Goal: Task Accomplishment & Management: Use online tool/utility

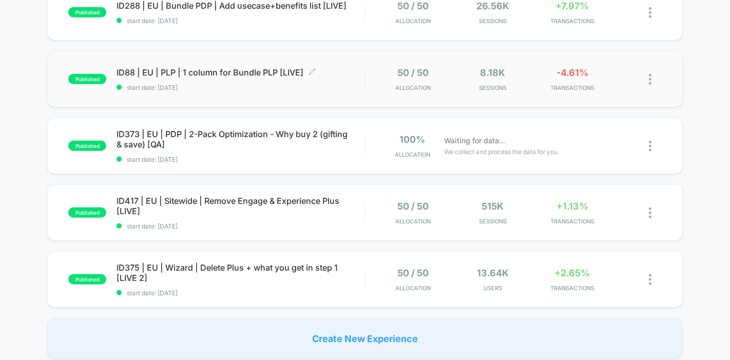
scroll to position [596, 0]
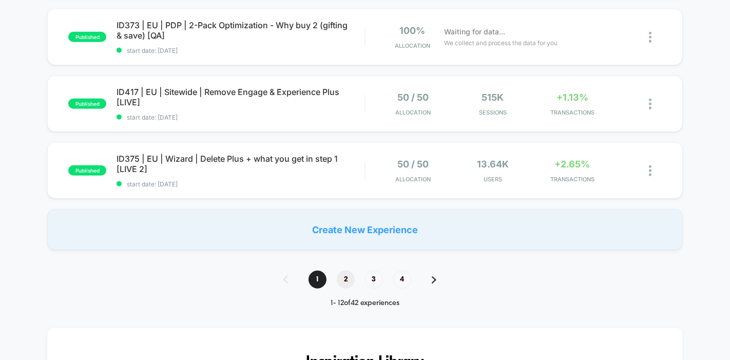
click at [341, 276] on span "2" at bounding box center [346, 280] width 18 height 18
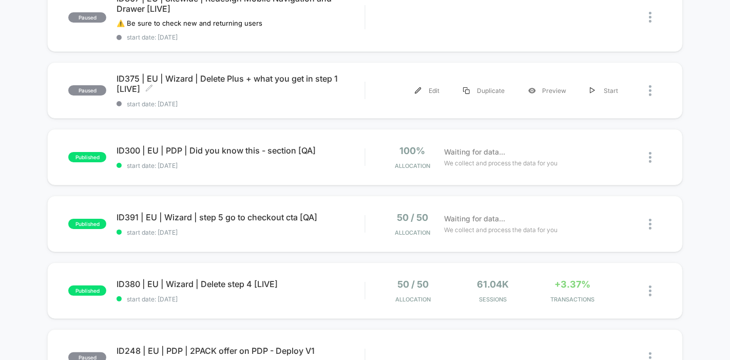
scroll to position [0, 0]
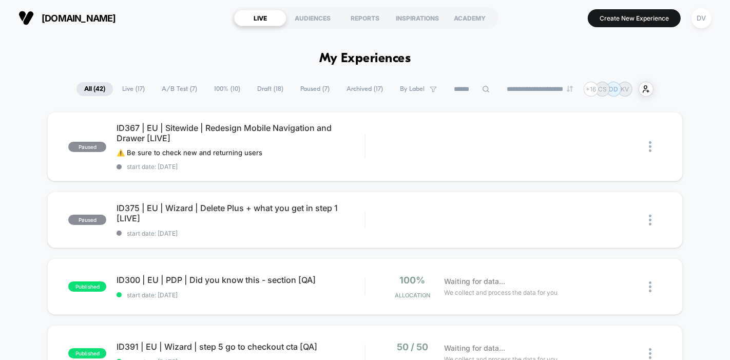
click at [129, 89] on span "Live ( 17 )" at bounding box center [134, 89] width 38 height 14
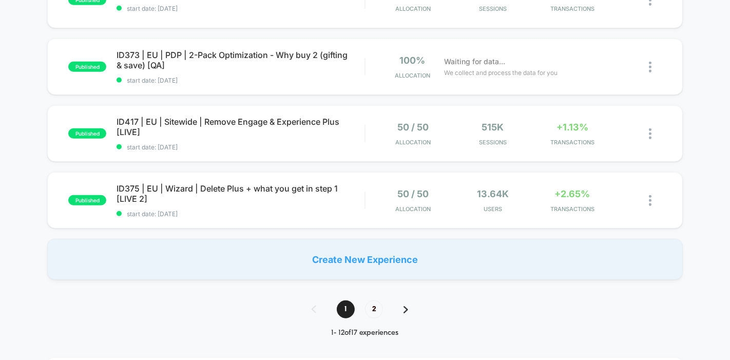
scroll to position [676, 0]
click at [368, 302] on span "2" at bounding box center [374, 308] width 18 height 18
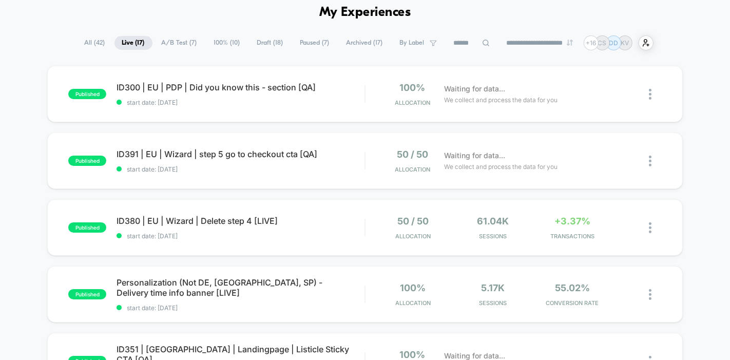
scroll to position [0, 0]
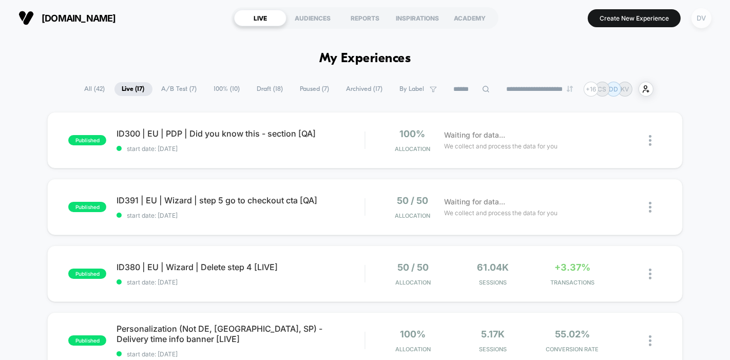
click at [702, 16] on div "DV" at bounding box center [702, 18] width 20 height 20
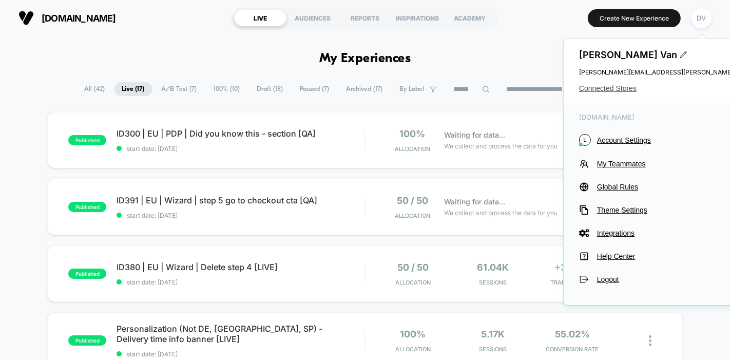
click at [601, 86] on span "Connected Stores" at bounding box center [681, 88] width 204 height 8
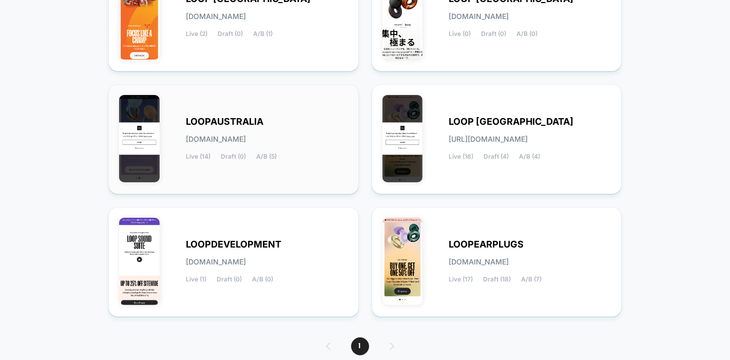
click at [255, 155] on div "Live (14) Draft (0) A/B (5)" at bounding box center [231, 156] width 91 height 7
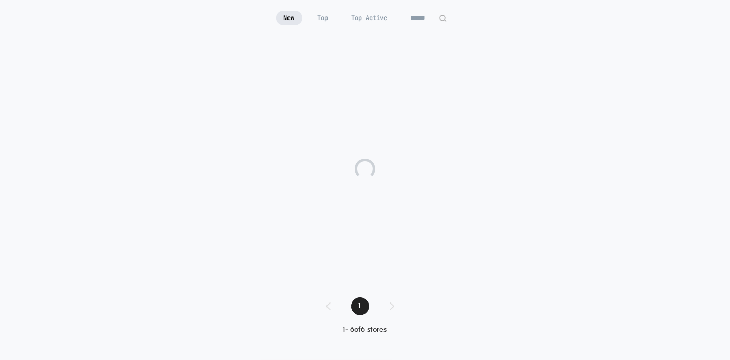
scroll to position [58, 0]
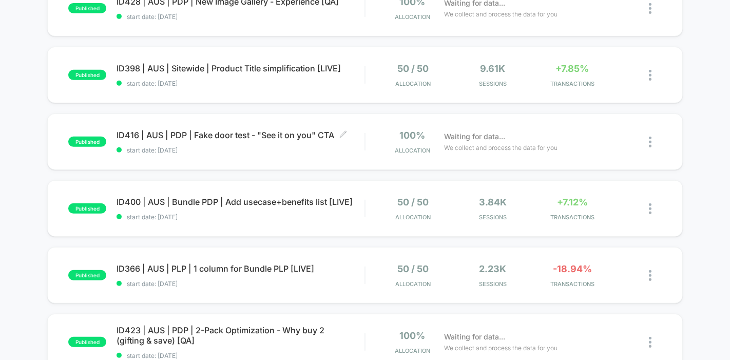
scroll to position [399, 0]
click at [232, 73] on span "ID398 | AUS | Sitewide | Product Title simplification [LIVE] Click to edit expe…" at bounding box center [241, 68] width 248 height 10
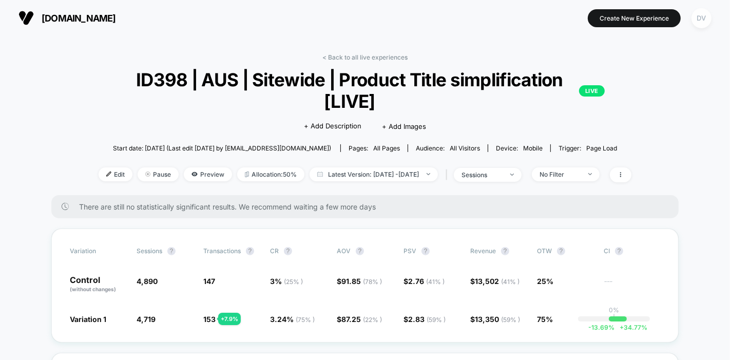
click at [697, 16] on div "DV" at bounding box center [702, 18] width 20 height 20
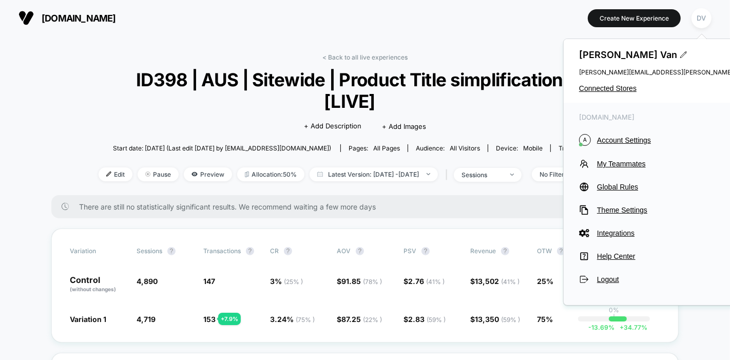
click at [534, 59] on div "< Back to all live experiences ID398 | AUS | Sitewide | Product Title simplific…" at bounding box center [365, 124] width 533 height 142
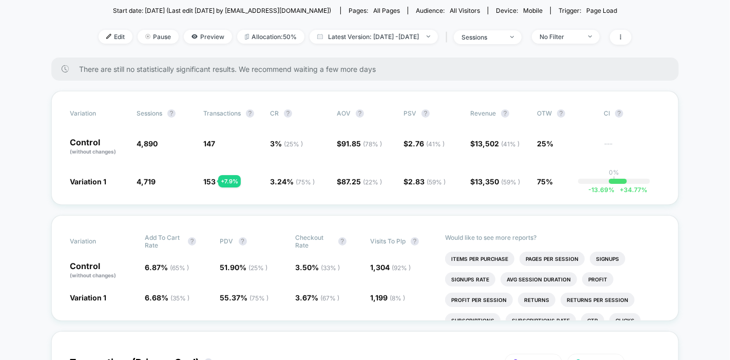
scroll to position [141, 0]
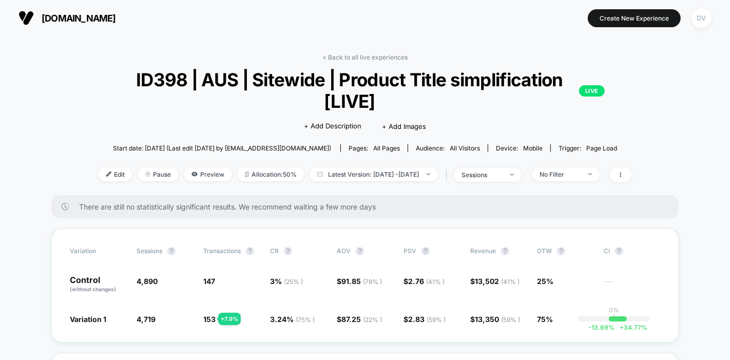
click at [707, 21] on div "DV" at bounding box center [702, 18] width 20 height 20
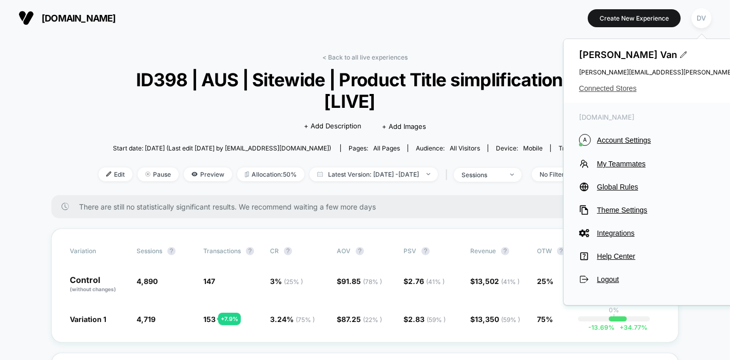
click at [605, 89] on span "Connected Stores" at bounding box center [681, 88] width 204 height 8
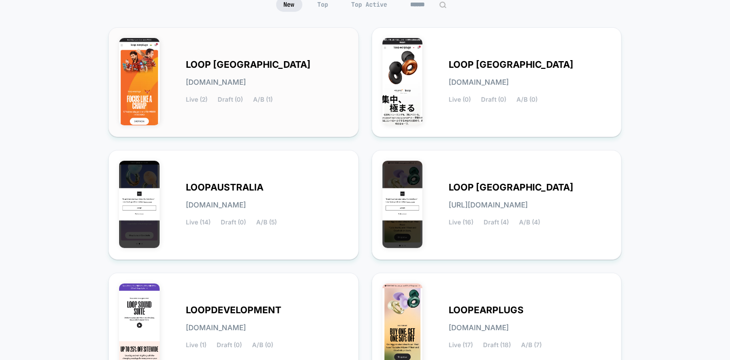
scroll to position [134, 0]
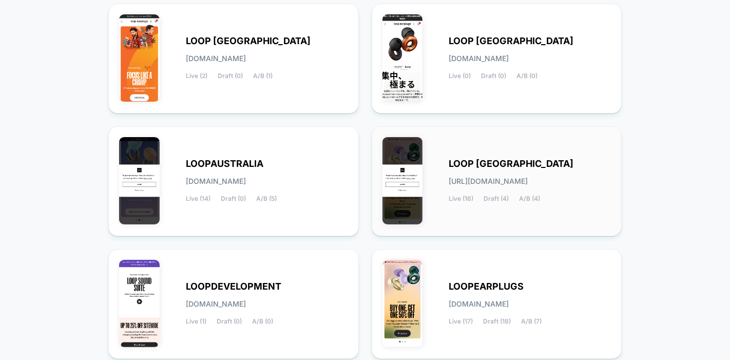
click at [463, 156] on div "LOOP [GEOGRAPHIC_DATA] [URL][DOMAIN_NAME] Live (16) Draft (4) A/B (4)" at bounding box center [497, 181] width 229 height 88
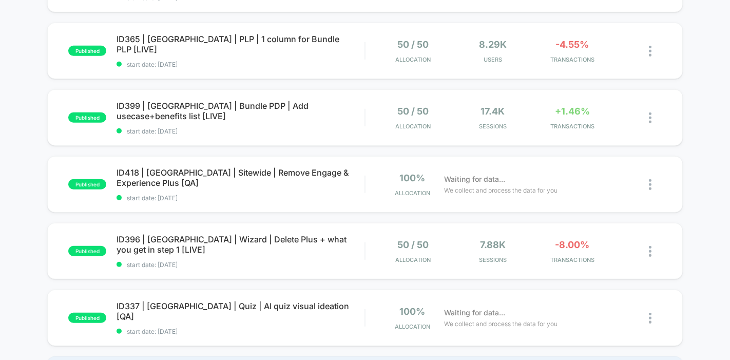
scroll to position [564, 0]
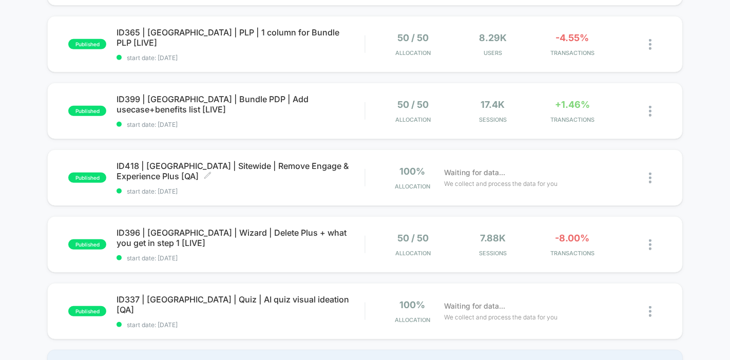
click at [249, 167] on span "ID418 | [GEOGRAPHIC_DATA] | Sitewide | Remove Engage & Experience Plus [QA] Cli…" at bounding box center [241, 171] width 248 height 21
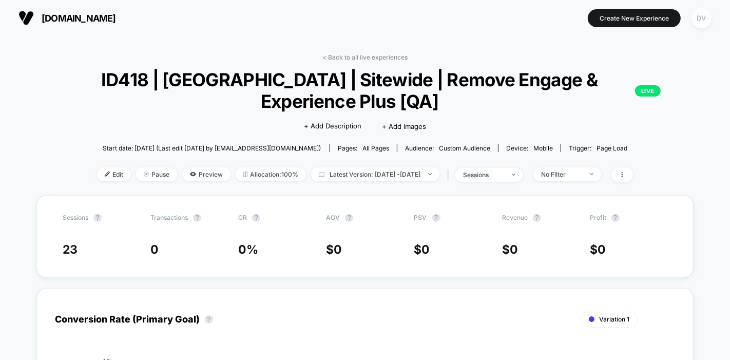
click at [703, 20] on div "DV" at bounding box center [702, 18] width 20 height 20
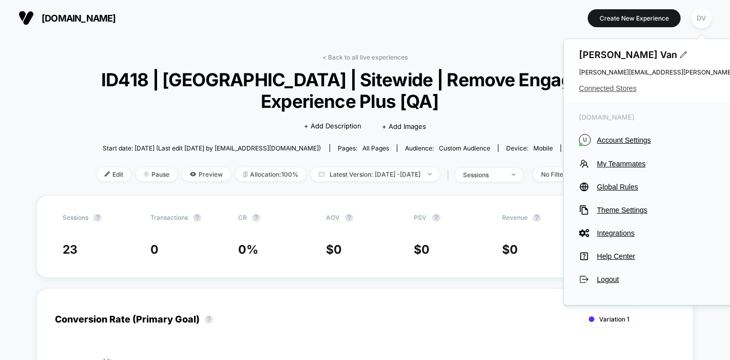
click at [605, 86] on span "Connected Stores" at bounding box center [681, 88] width 204 height 8
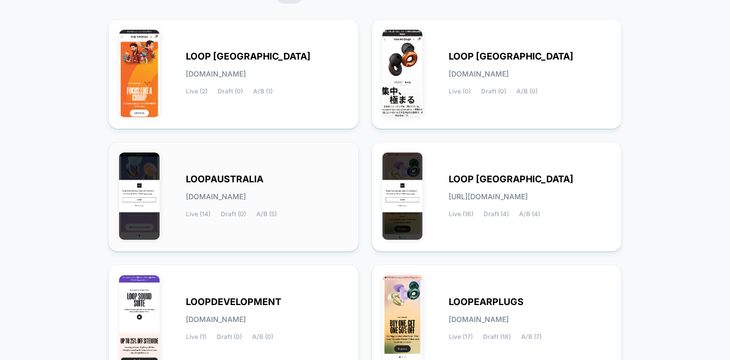
scroll to position [215, 0]
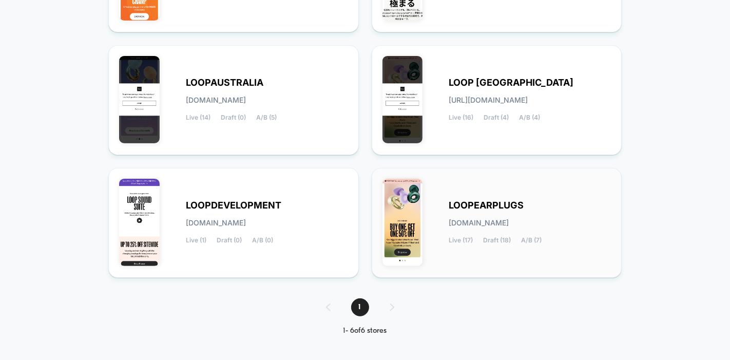
click at [478, 202] on span "LOOPEARPLUGS" at bounding box center [486, 205] width 75 height 7
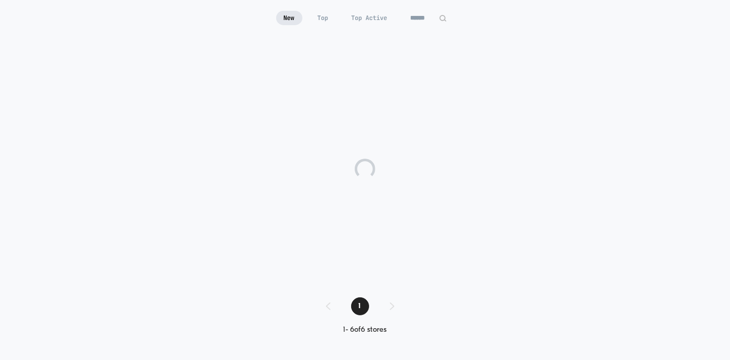
scroll to position [97, 0]
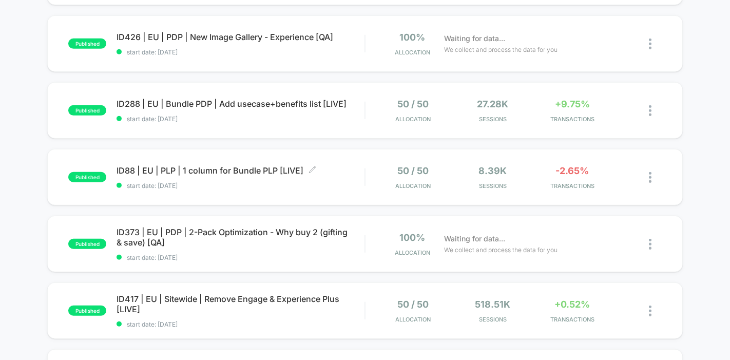
scroll to position [499, 0]
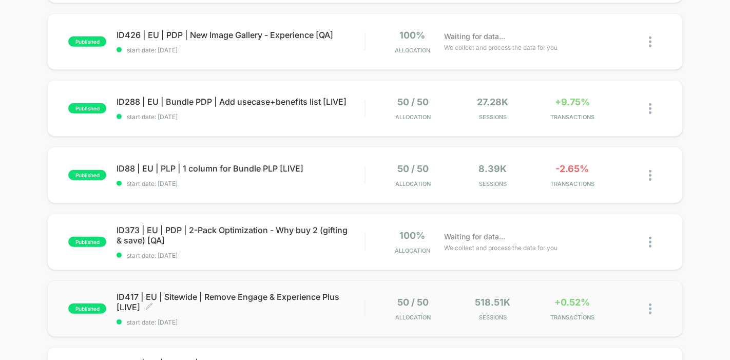
click at [229, 304] on span "ID417 | EU | Sitewide | Remove Engage & Experience Plus [LIVE] Click to edit ex…" at bounding box center [241, 302] width 248 height 21
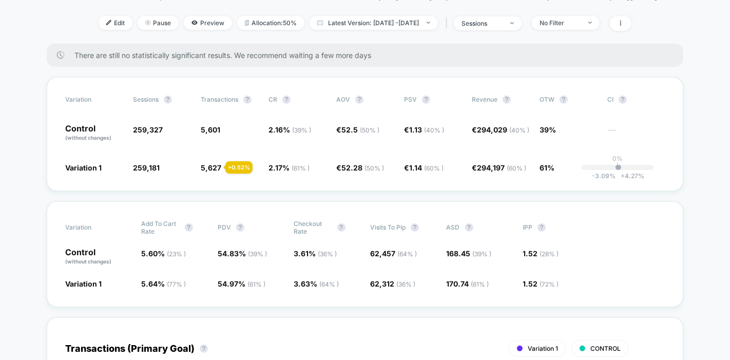
scroll to position [127, 0]
